Goal: Find specific page/section

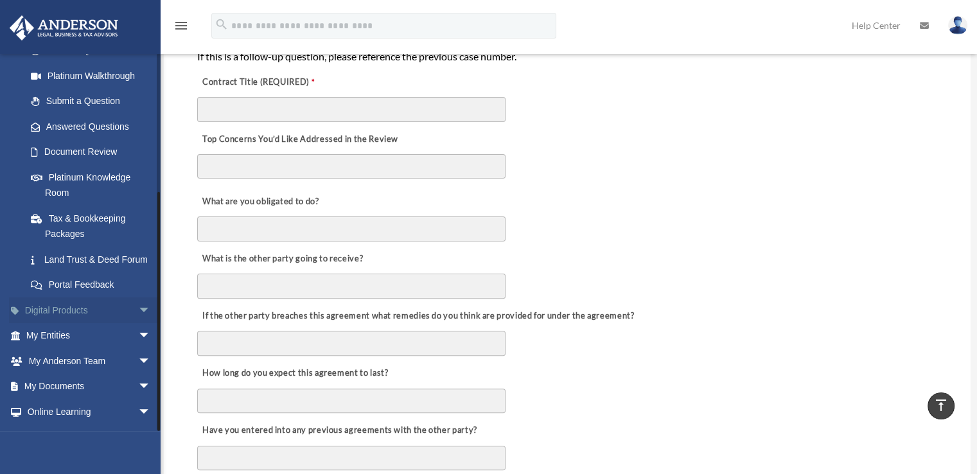
scroll to position [209, 0]
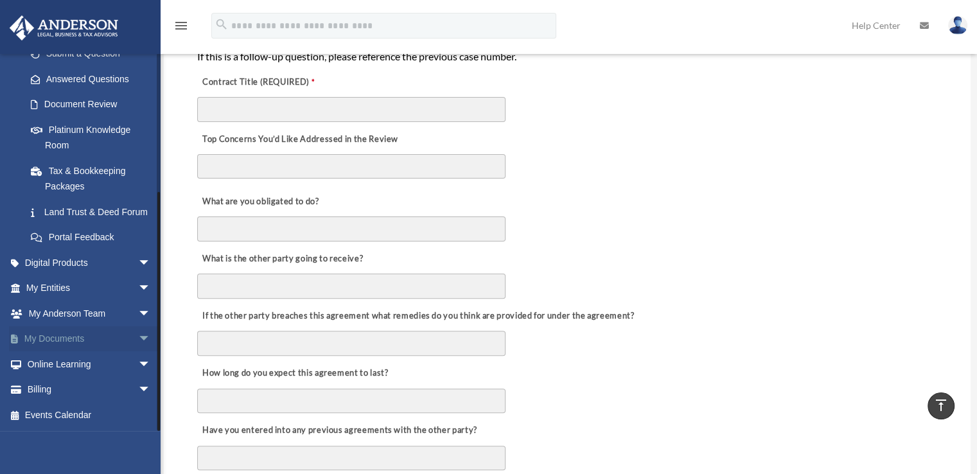
click at [141, 336] on span "arrow_drop_down" at bounding box center [151, 339] width 26 height 26
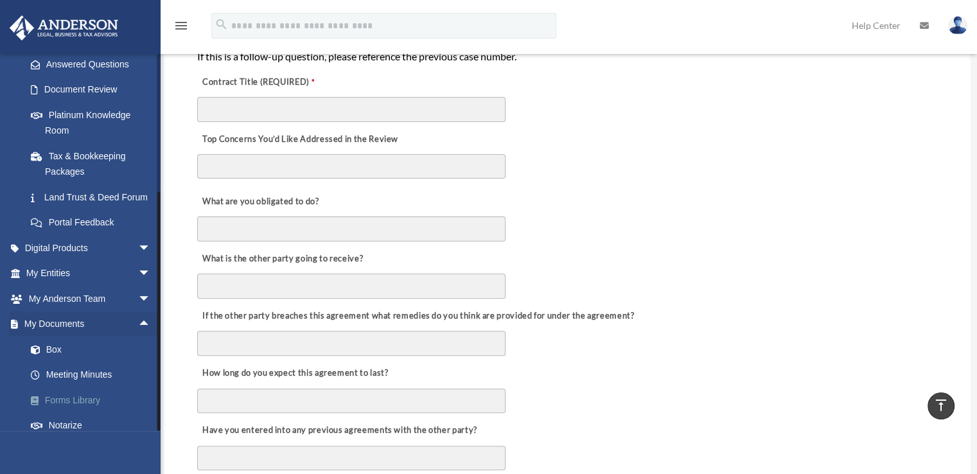
click at [88, 410] on link "Forms Library" at bounding box center [94, 400] width 152 height 26
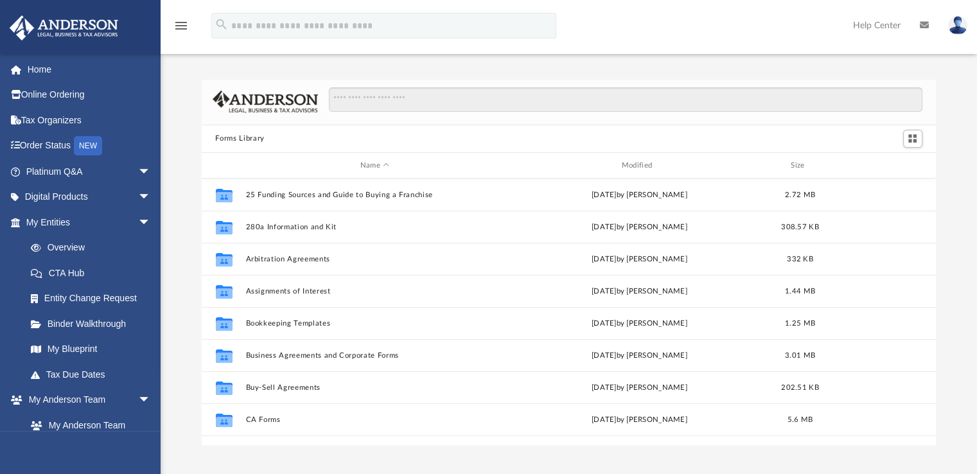
scroll to position [282, 724]
click at [383, 107] on input "Search files and folders" at bounding box center [625, 99] width 593 height 24
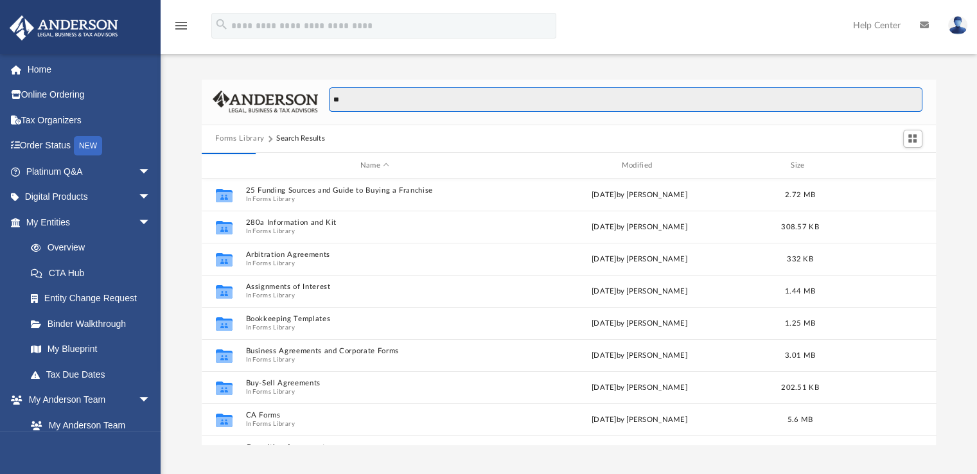
type input "*"
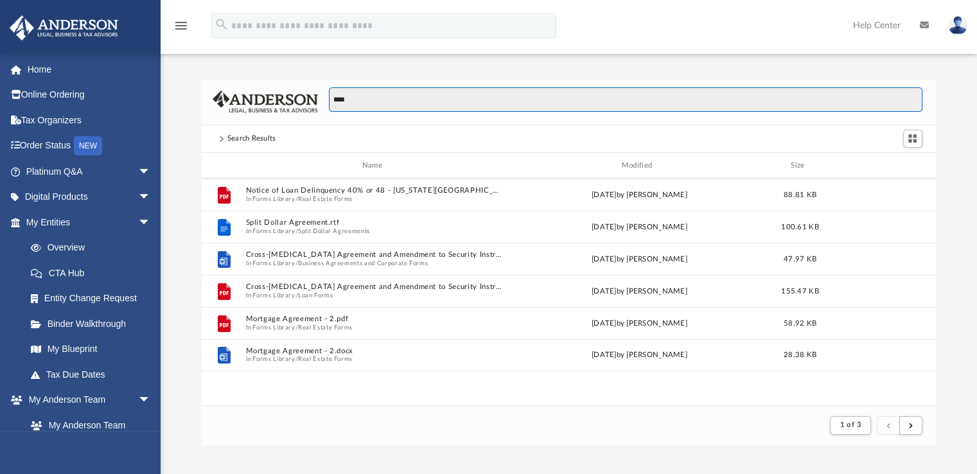
scroll to position [0, 0]
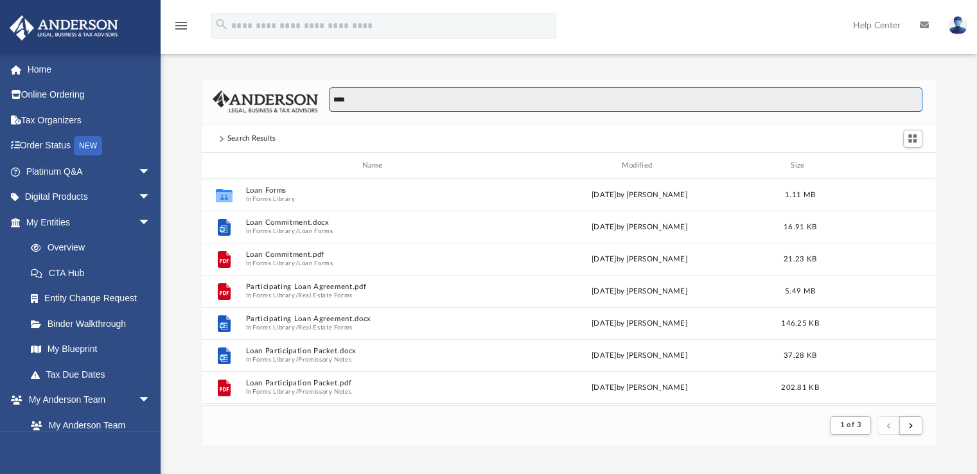
type input "****"
